Goal: Transaction & Acquisition: Purchase product/service

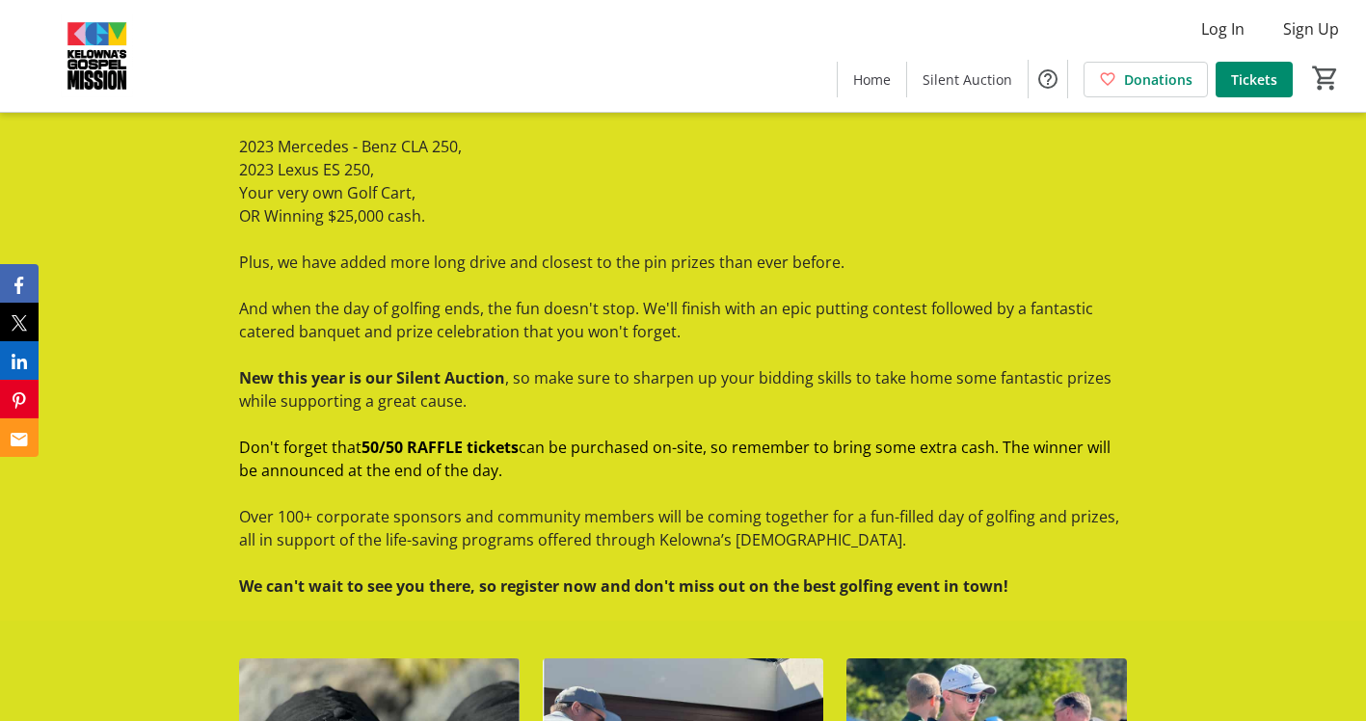
scroll to position [3097, 0]
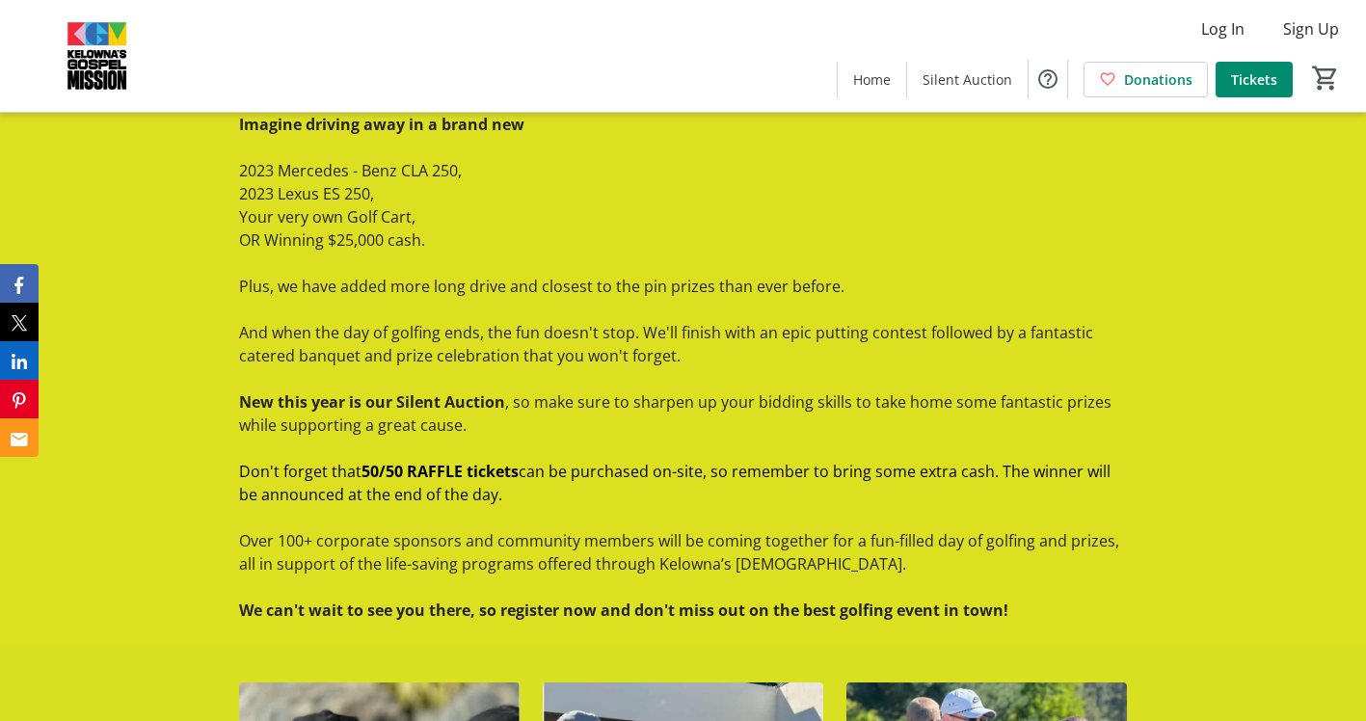
click at [552, 334] on span "And when the day of golfing ends, the fun doesn't stop. We'll finish with an ep…" at bounding box center [666, 344] width 854 height 44
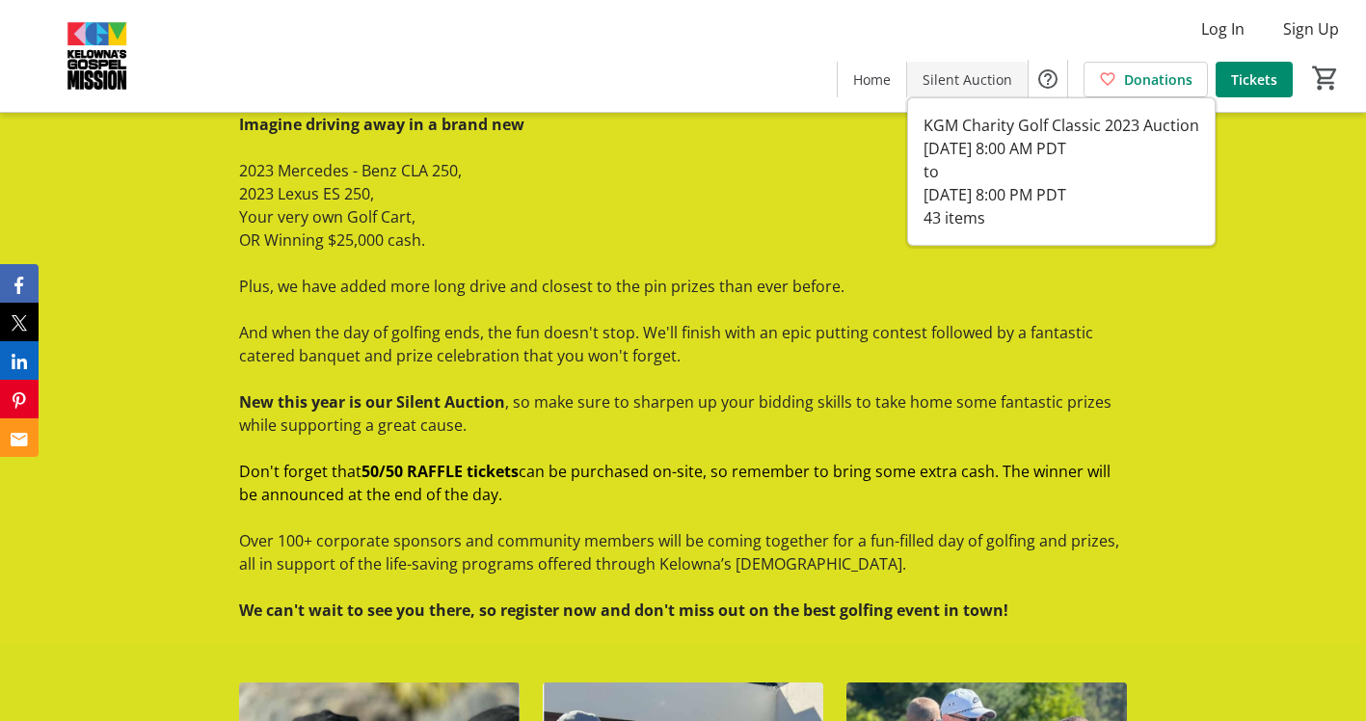
click at [941, 77] on span "Silent Auction" at bounding box center [967, 79] width 90 height 20
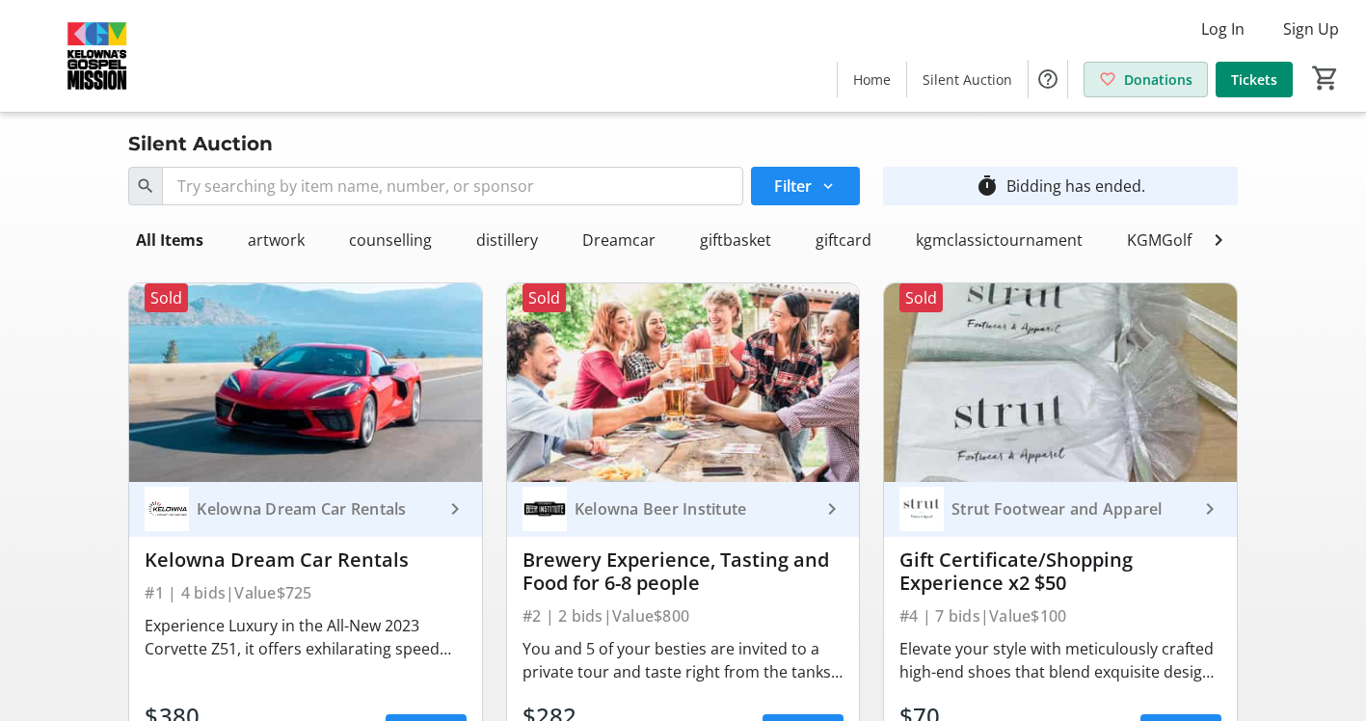
click at [1167, 84] on span "Donations" at bounding box center [1158, 79] width 68 height 20
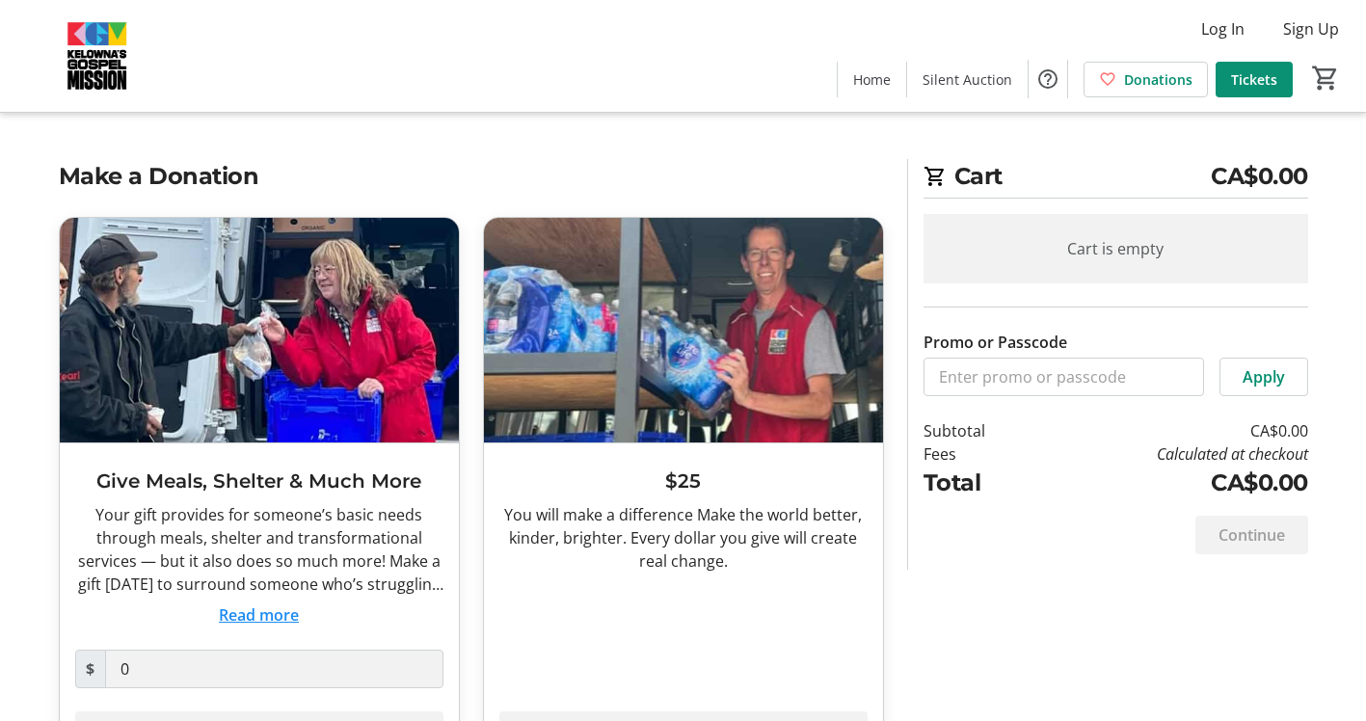
click at [1258, 81] on span "Tickets" at bounding box center [1254, 79] width 46 height 20
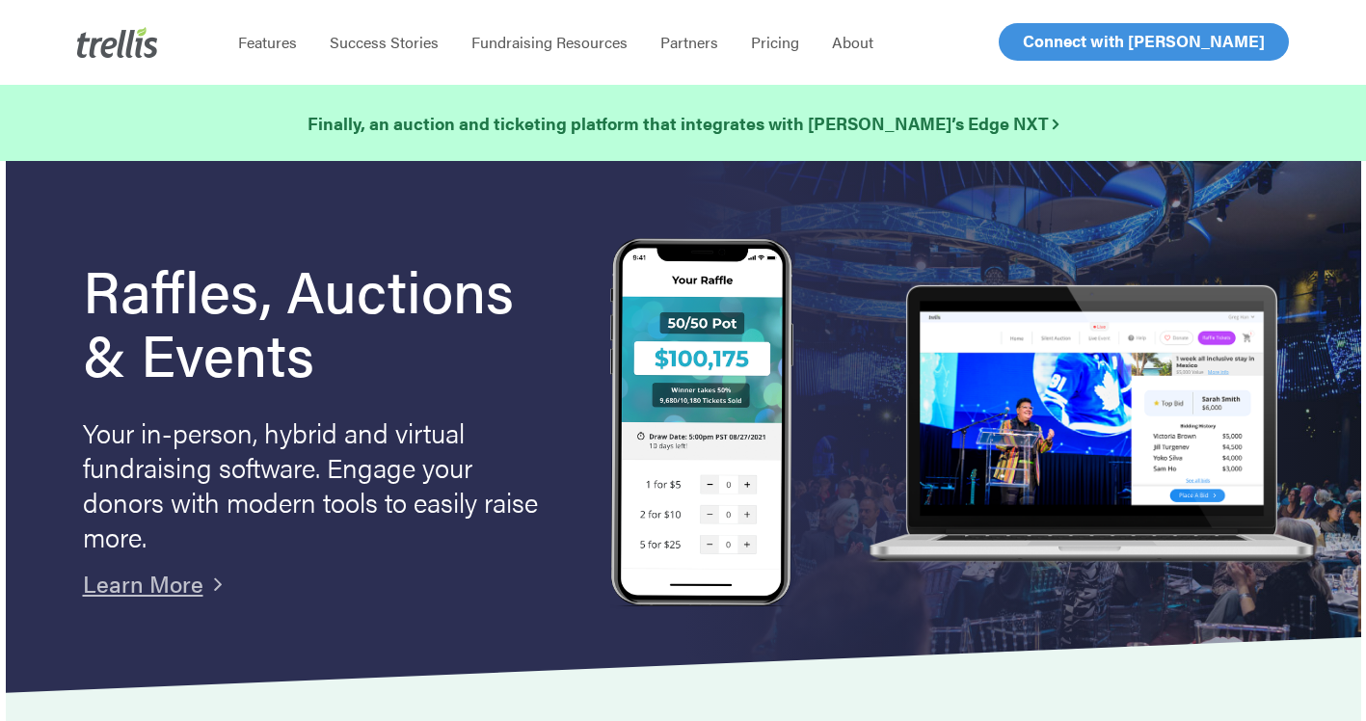
click at [568, 407] on div "Raffles, Auctions & Events Your in-person, hybrid and virtual fundraising softw…" at bounding box center [333, 427] width 500 height 379
